Goal: Check status

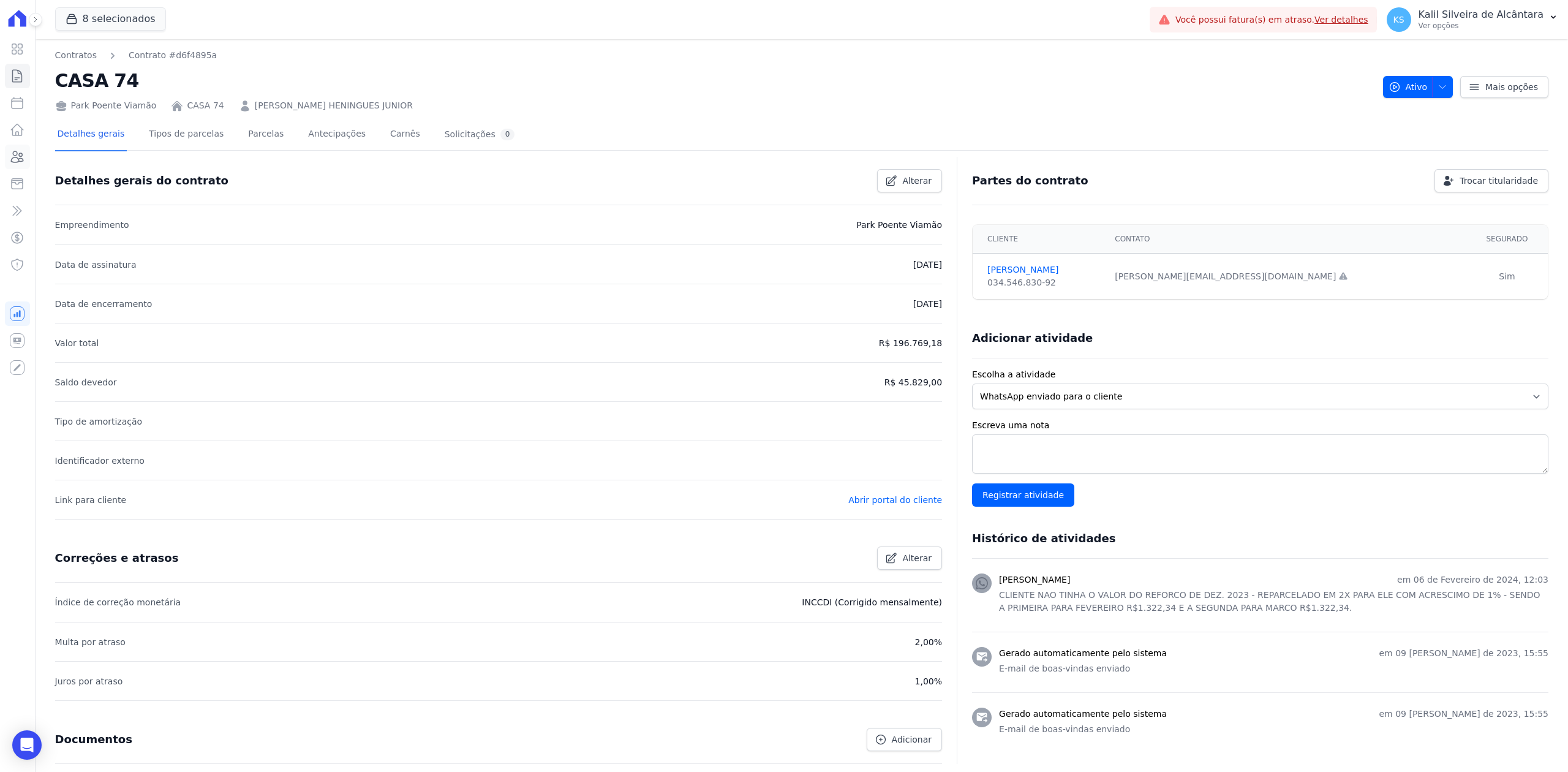
click at [20, 153] on icon at bounding box center [17, 156] width 15 height 15
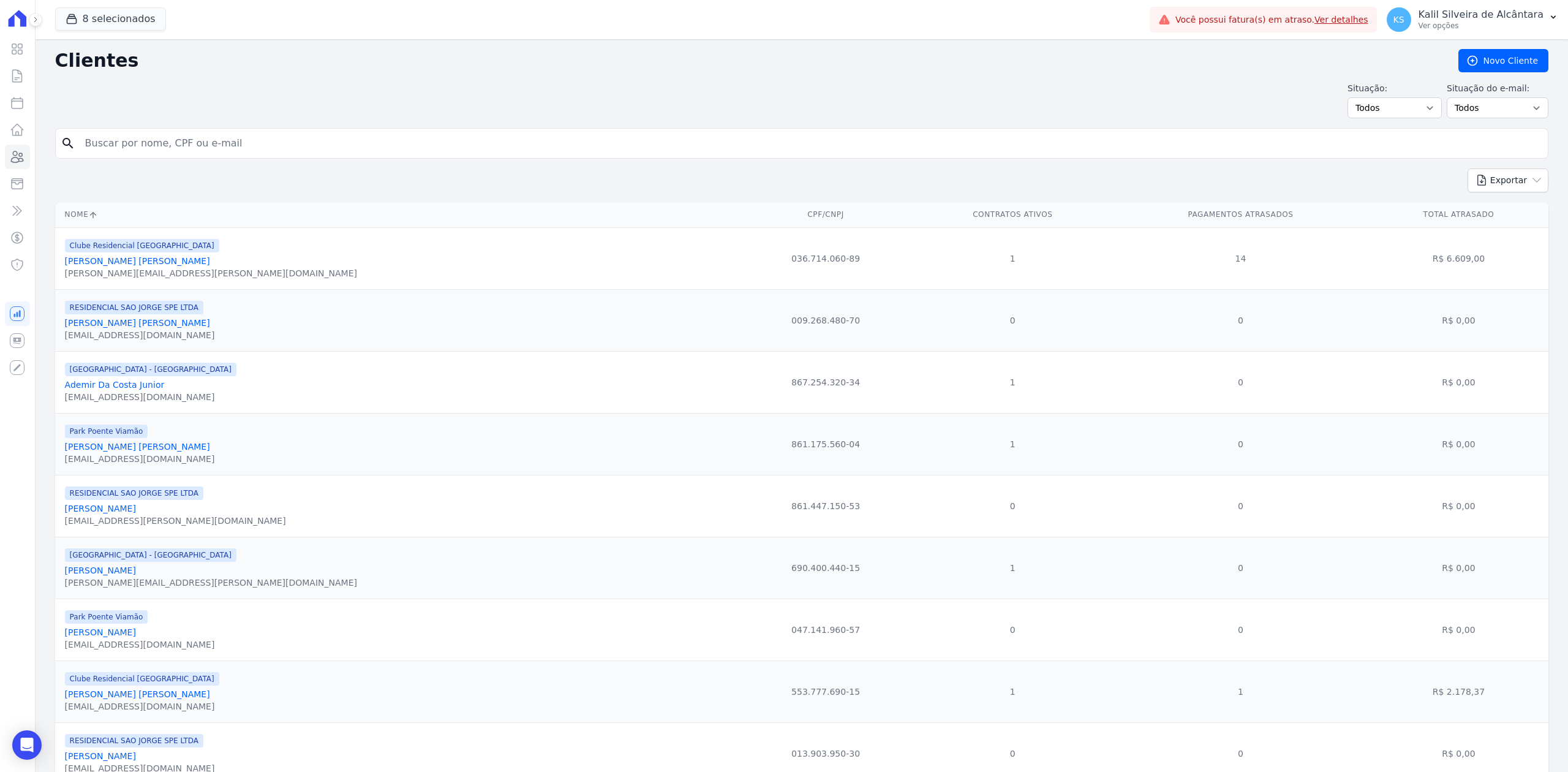
click at [229, 135] on input "search" at bounding box center [810, 143] width 1465 height 24
paste input "Estefane Insabralde [PERSON_NAME]"
type input "Estefane Insabralde [PERSON_NAME]"
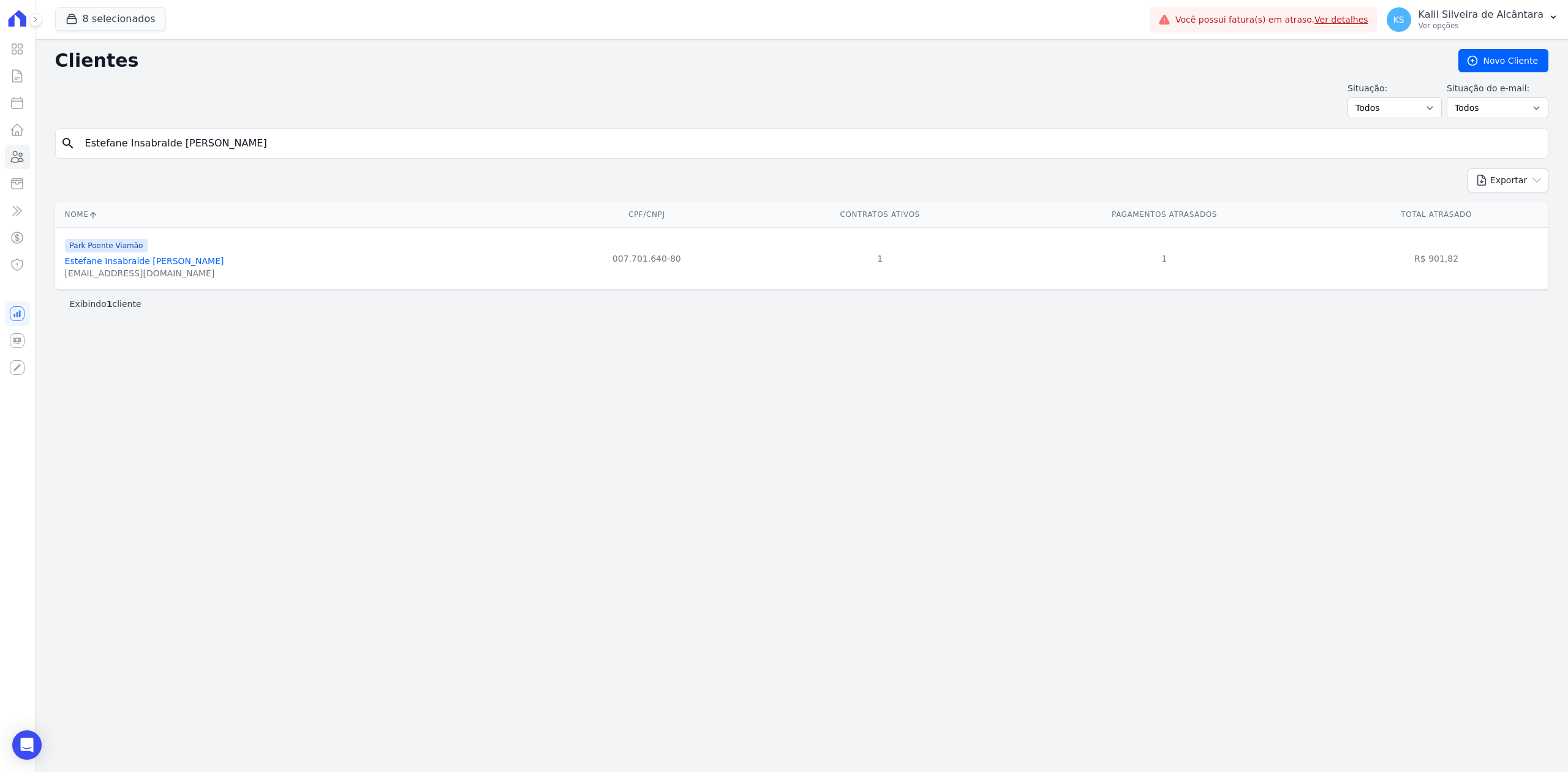
click at [151, 263] on link "Estefane Insabralde [PERSON_NAME]" at bounding box center [144, 261] width 159 height 10
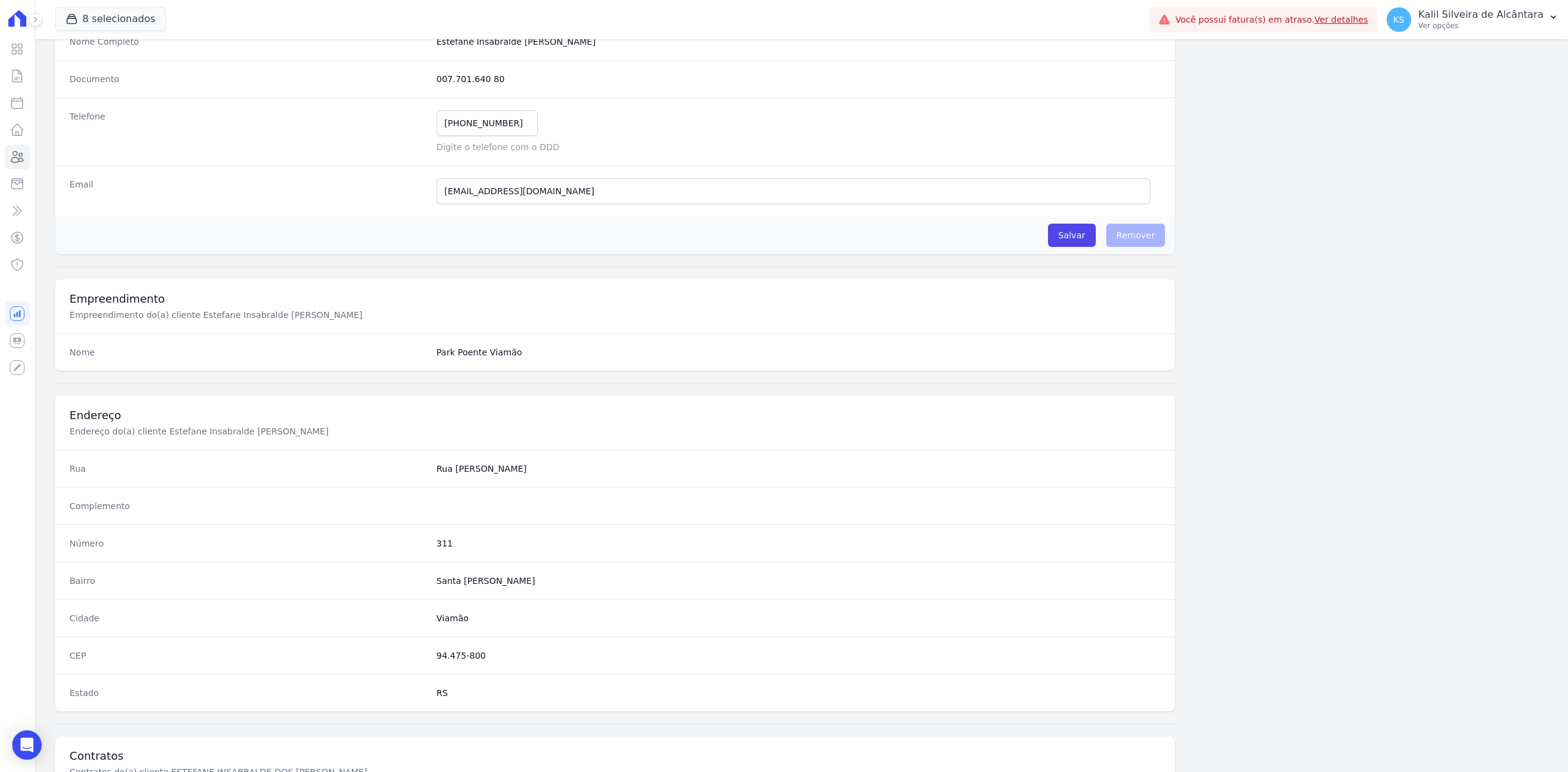
scroll to position [380, 0]
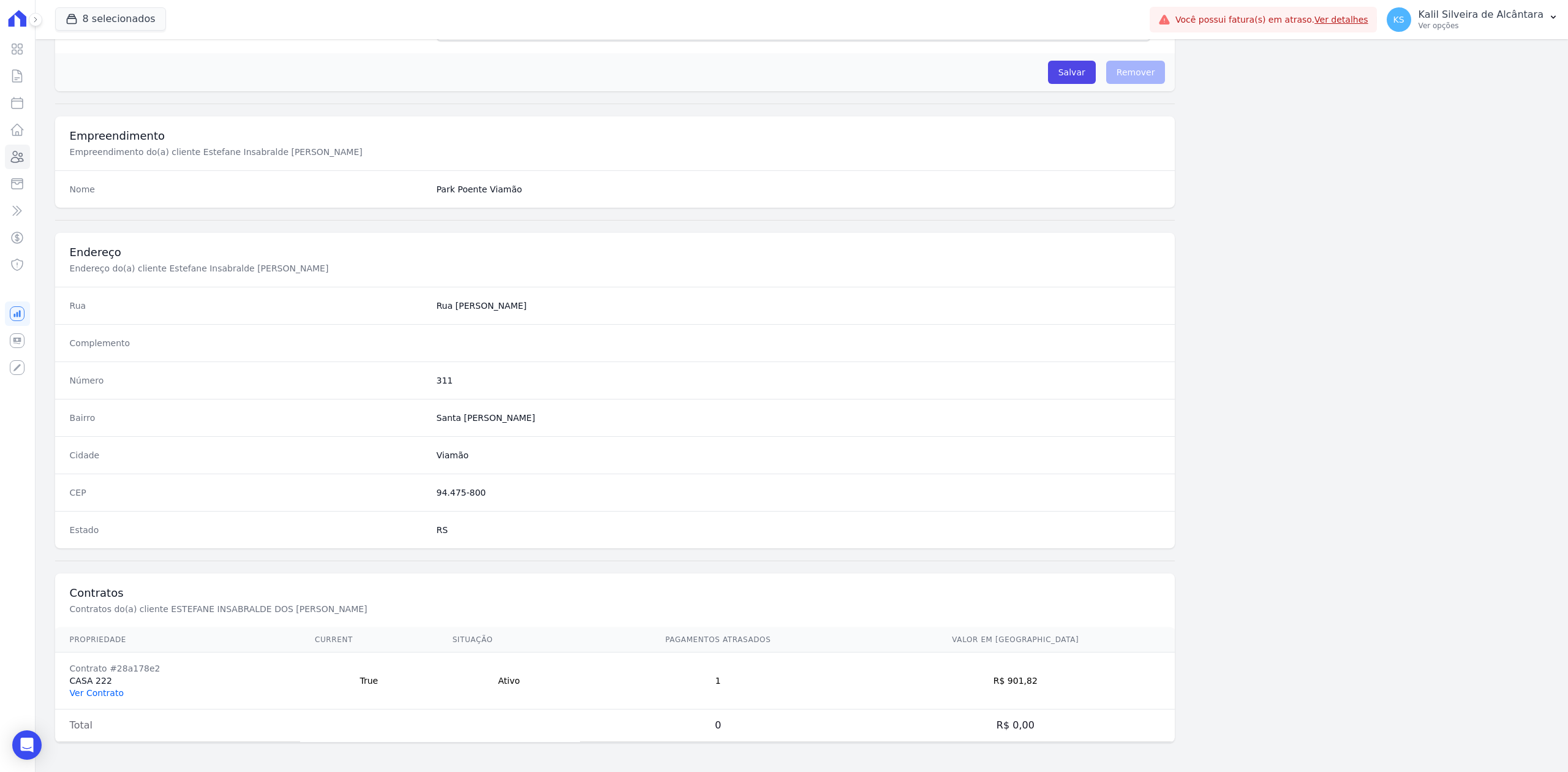
click at [103, 688] on link "Ver Contrato" at bounding box center [96, 692] width 54 height 10
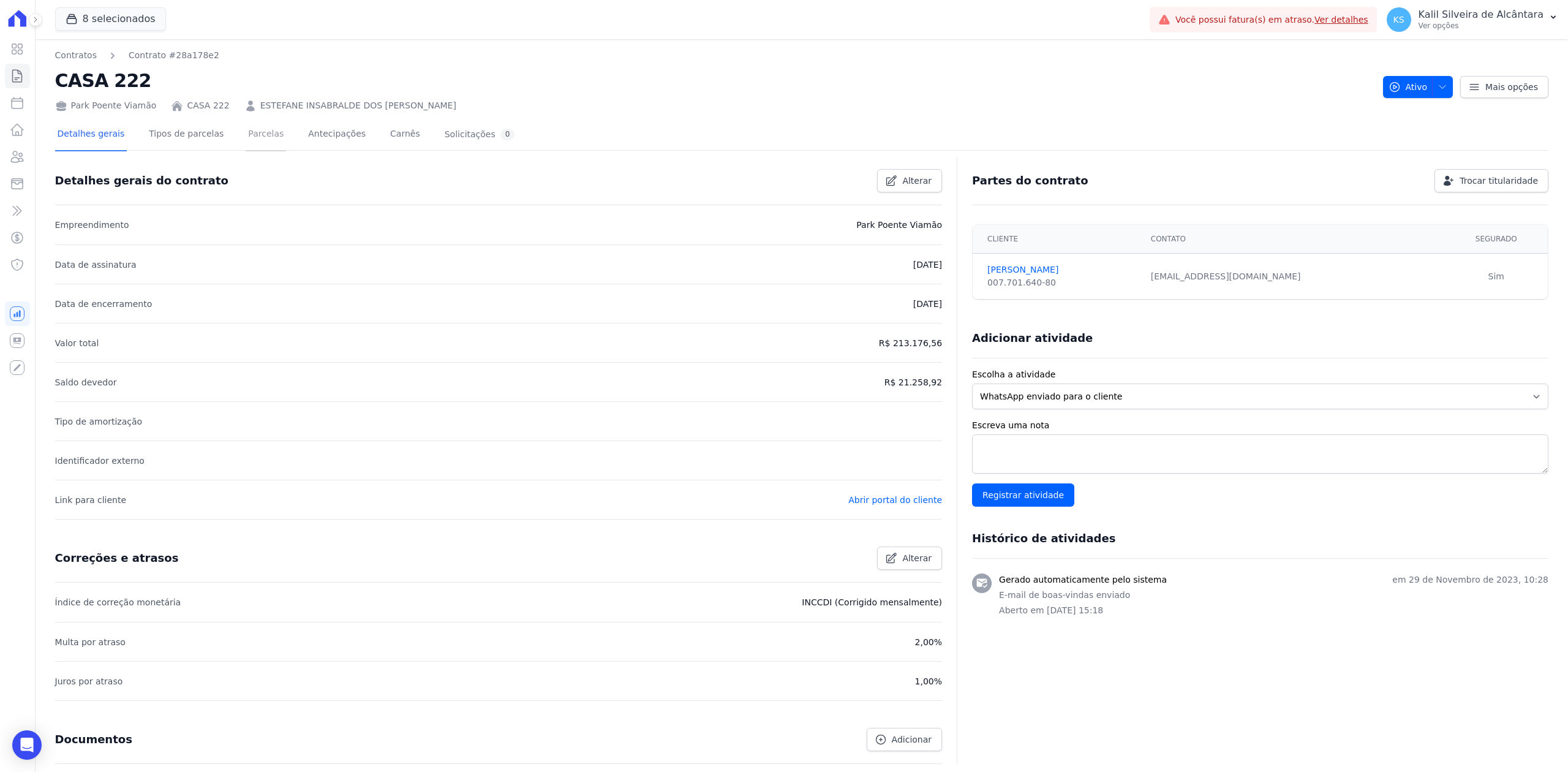
click at [256, 137] on link "Parcelas" at bounding box center [266, 135] width 40 height 33
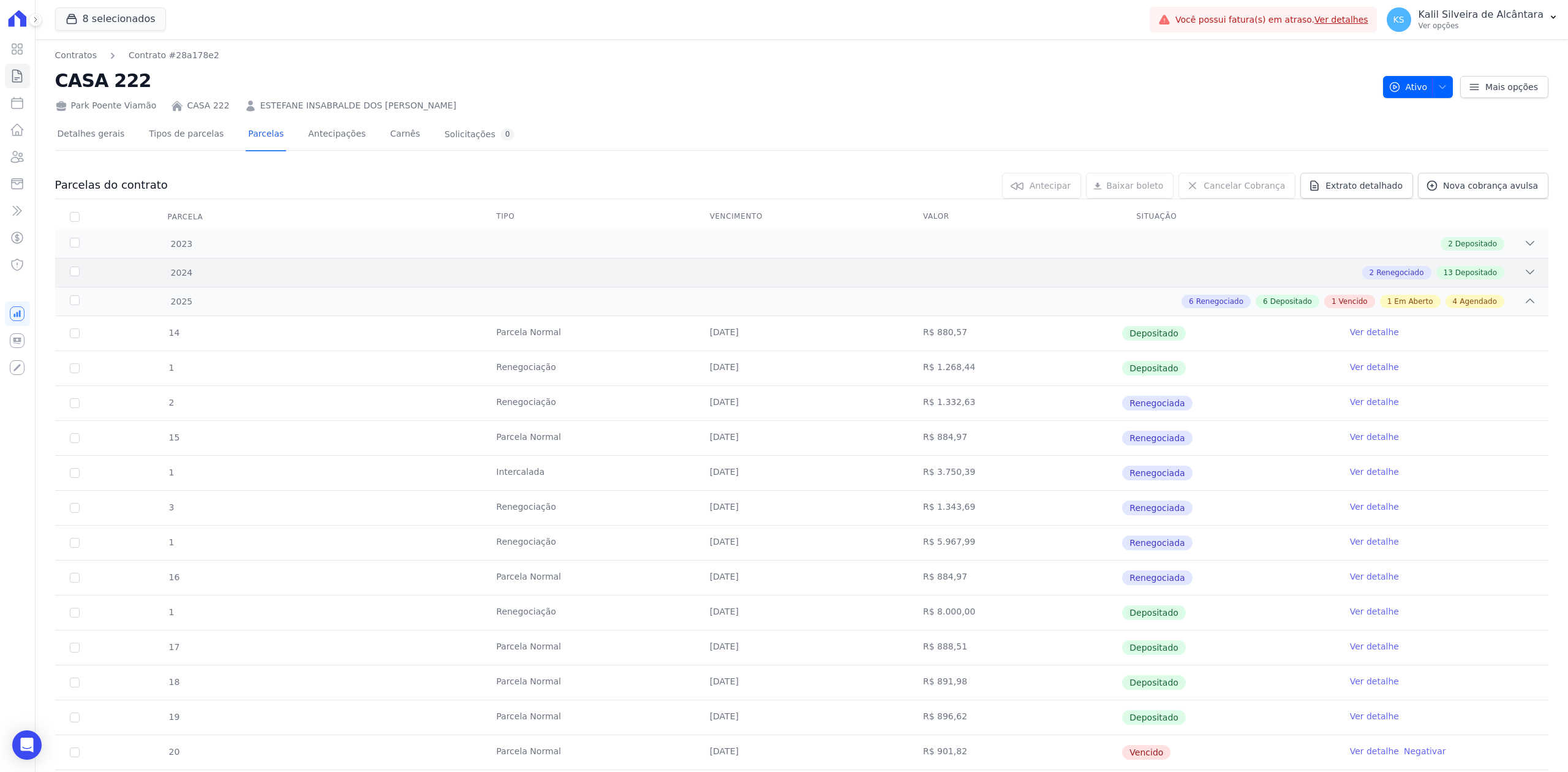
click at [1500, 278] on div "2 Renegociado 13 Depositado" at bounding box center [875, 272] width 1321 height 13
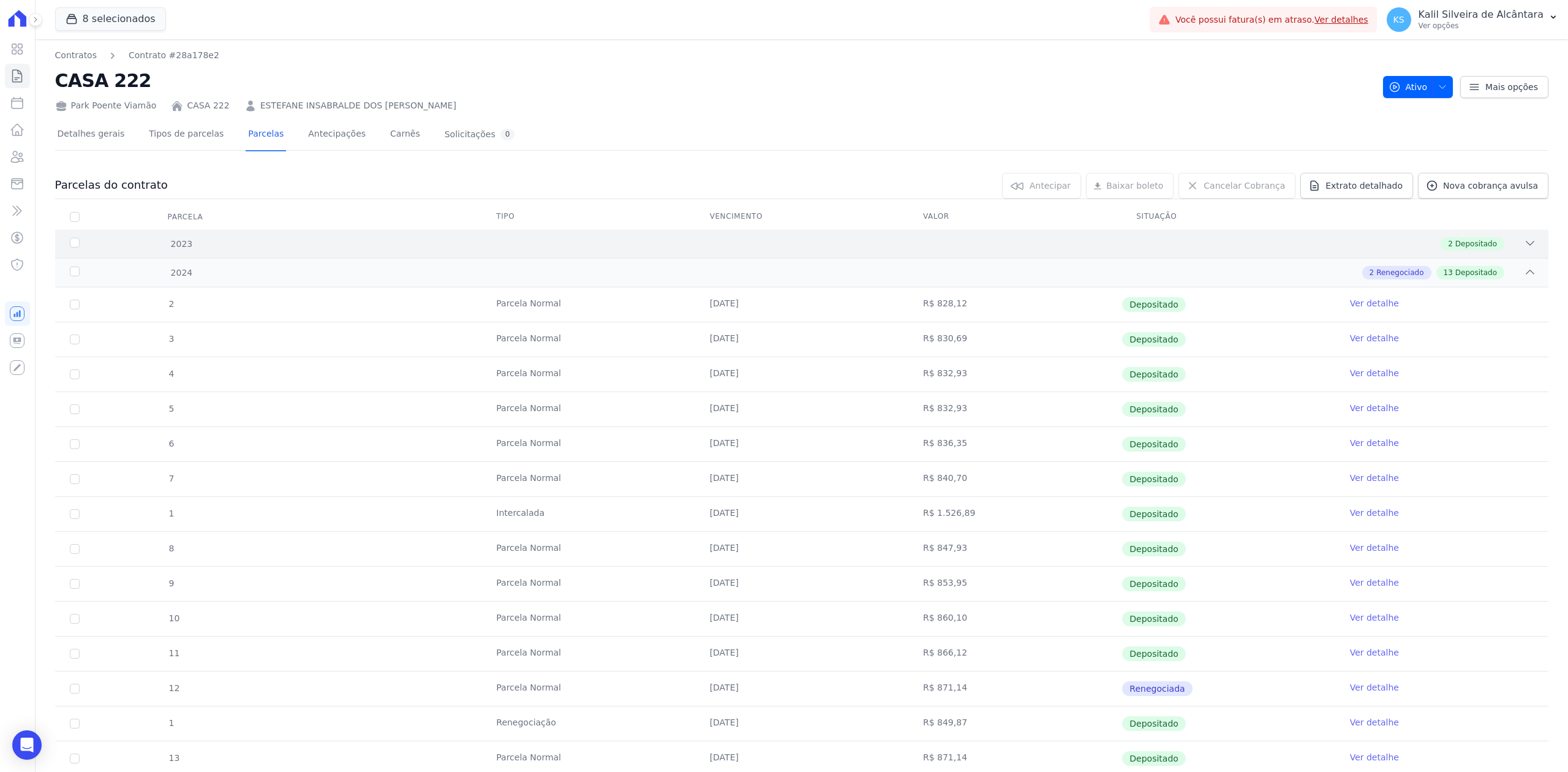
click at [1523, 248] on icon at bounding box center [1530, 243] width 13 height 13
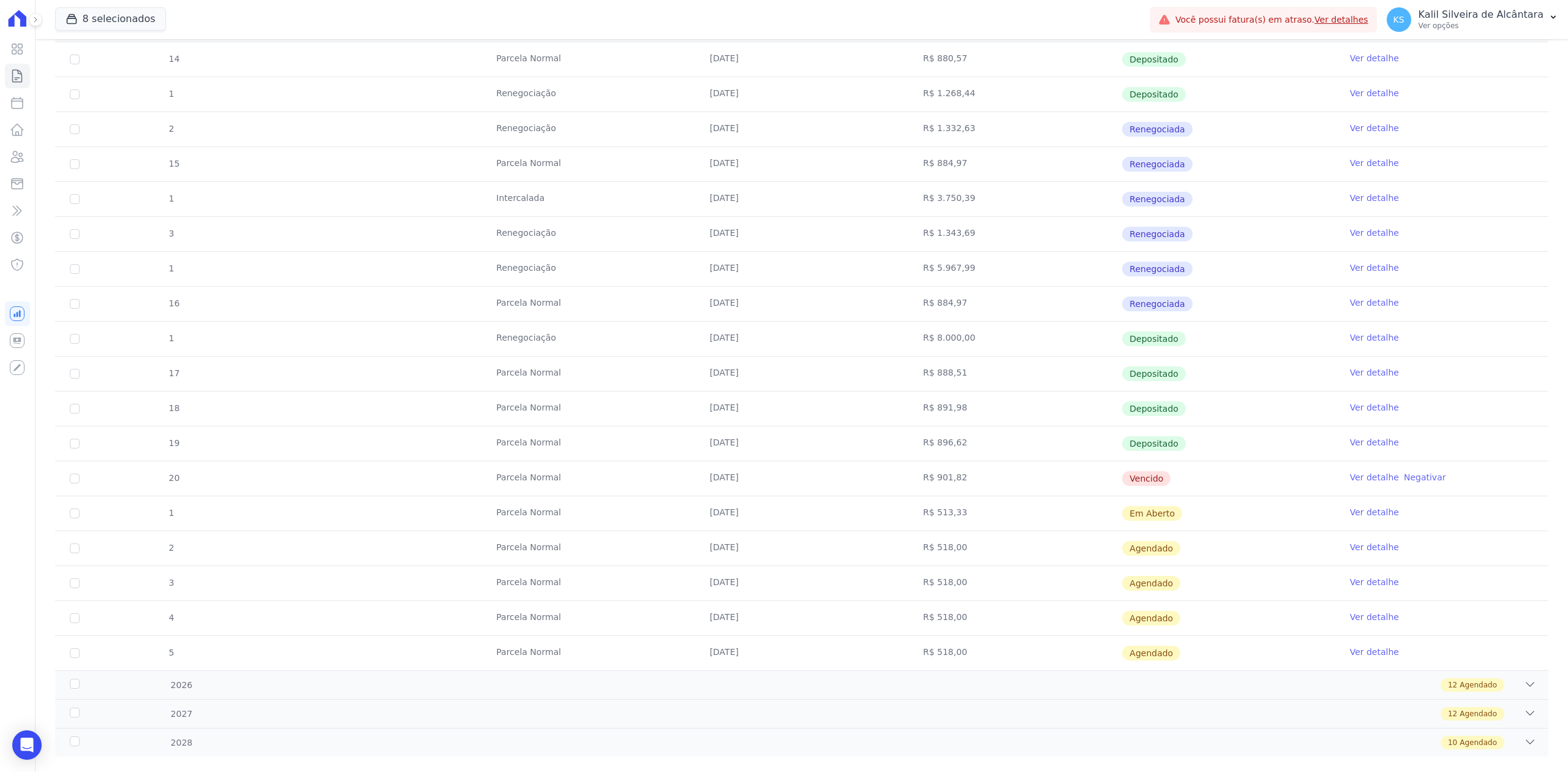
scroll to position [898, 0]
